Goal: Task Accomplishment & Management: Manage account settings

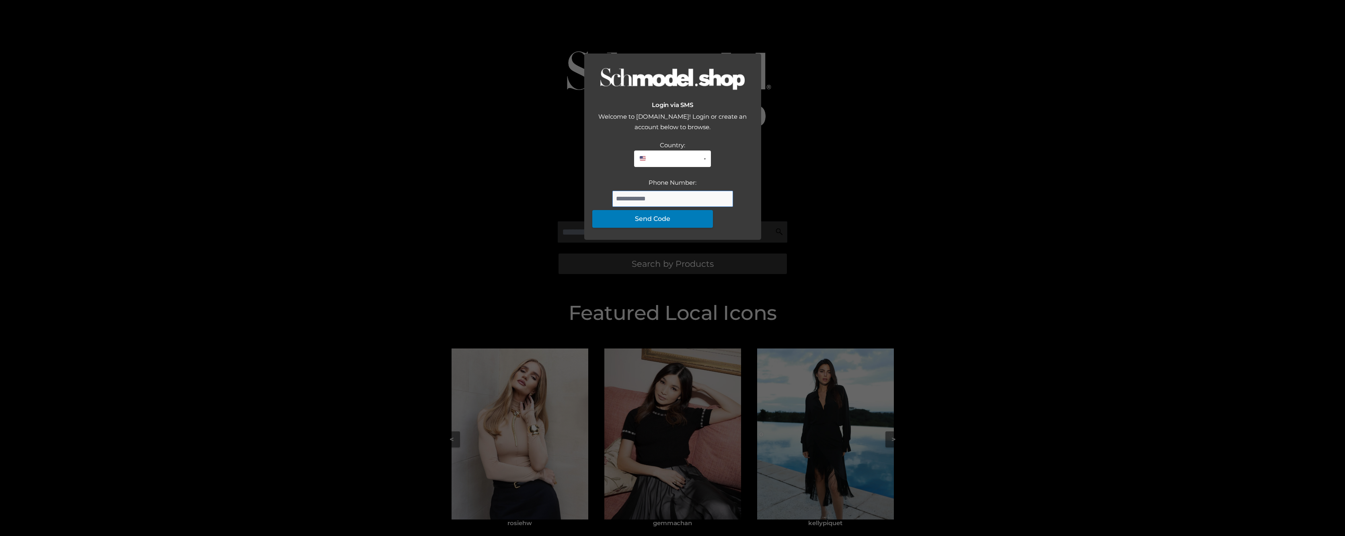
click at [647, 207] on input "Phone Number:" at bounding box center [672, 199] width 121 height 16
type input "*"
type input "**********"
click at [670, 228] on button "Send Code" at bounding box center [652, 219] width 121 height 18
click at [1200, 314] on div "Login via SMS Welcome to [DOMAIN_NAME]! Login or create an account below to bro…" at bounding box center [672, 268] width 1345 height 536
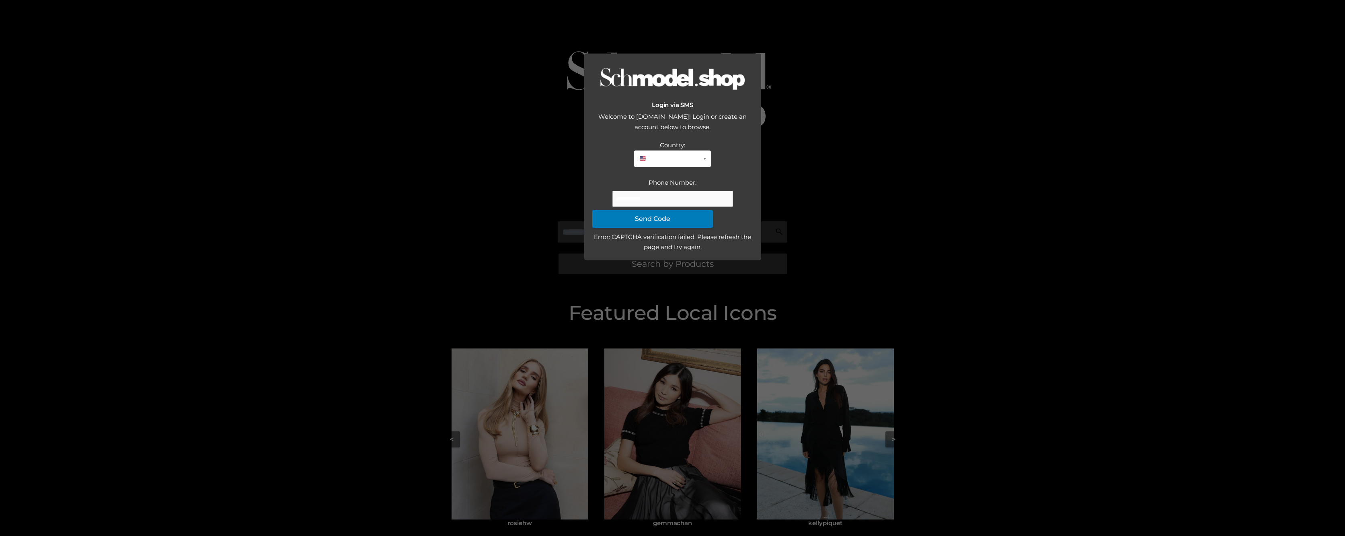
click at [1049, 258] on div "Login via SMS Welcome to [DOMAIN_NAME]! Login or create an account below to bro…" at bounding box center [672, 268] width 1345 height 536
click at [1049, 261] on div "Login via SMS Welcome to [DOMAIN_NAME]! Login or create an account below to bro…" at bounding box center [672, 268] width 1345 height 536
click at [1174, 273] on div "Login via SMS Welcome to [DOMAIN_NAME]! Login or create an account below to bro…" at bounding box center [672, 268] width 1345 height 536
click at [757, 146] on div "Login via SMS Welcome to [DOMAIN_NAME]! Login or create an account below to bro…" at bounding box center [672, 268] width 1345 height 536
click at [693, 228] on button "Send Code" at bounding box center [652, 219] width 121 height 18
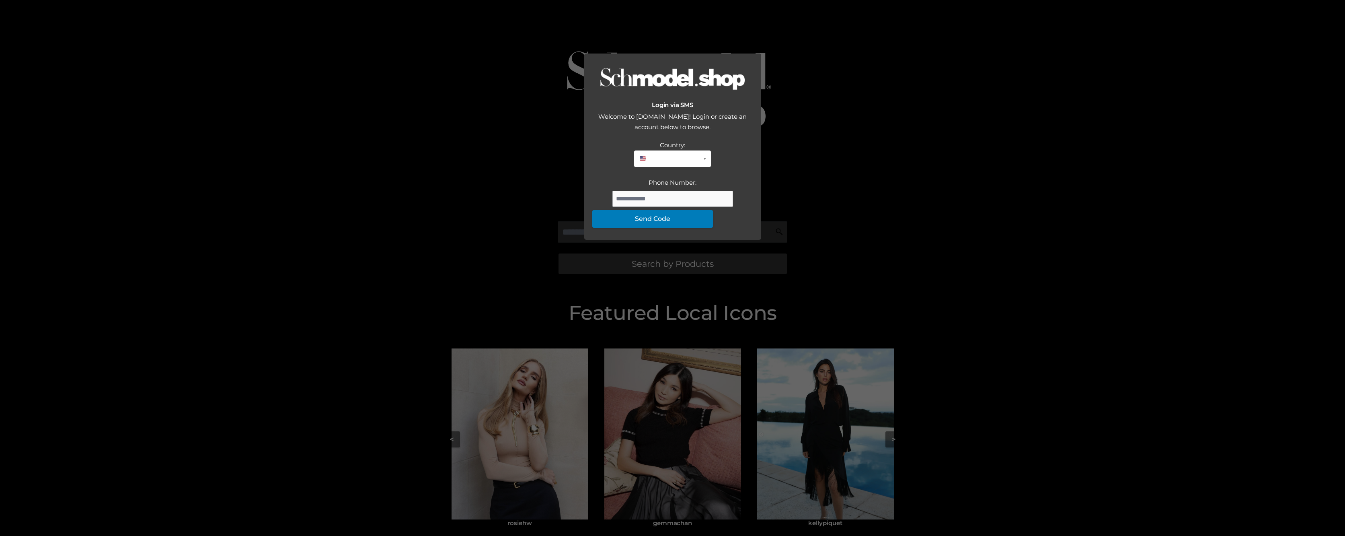
click at [411, 128] on div "Login via SMS Welcome to [DOMAIN_NAME]! Login or create an account below to bro…" at bounding box center [672, 268] width 1345 height 536
drag, startPoint x: 1141, startPoint y: 336, endPoint x: 1156, endPoint y: 252, distance: 85.3
click at [1145, 325] on div "Login via SMS Welcome to [DOMAIN_NAME]! Login or create an account below to bro…" at bounding box center [672, 268] width 1345 height 536
